Goal: Navigation & Orientation: Find specific page/section

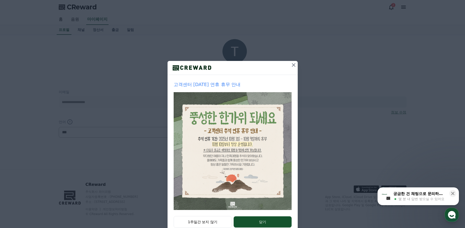
select select "**********"
click at [292, 64] on icon at bounding box center [294, 65] width 6 height 6
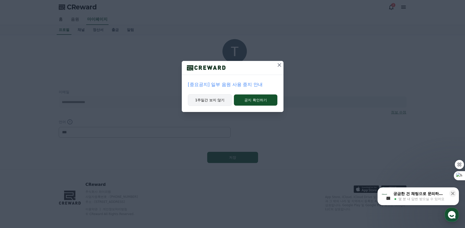
click at [214, 99] on button "1주일간 보지 않기" at bounding box center [210, 100] width 44 height 12
click at [213, 100] on button "1주일간 보지 않기" at bounding box center [210, 100] width 44 height 12
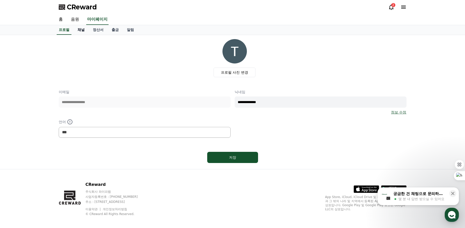
click at [82, 31] on link "채널" at bounding box center [81, 30] width 15 height 10
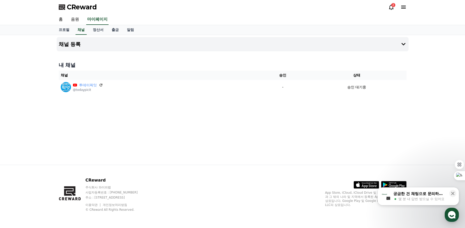
click at [393, 8] on icon at bounding box center [391, 7] width 5 height 5
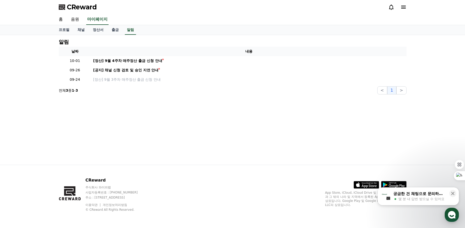
click at [393, 8] on icon at bounding box center [391, 7] width 5 height 5
